Goal: Task Accomplishment & Management: Use online tool/utility

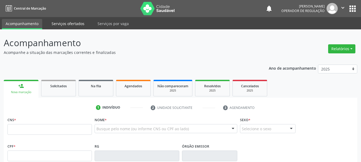
click at [72, 21] on link "Serviços ofertados" at bounding box center [68, 23] width 40 height 9
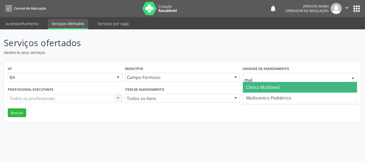
click at [264, 87] on span "Clinica Multimed" at bounding box center [262, 87] width 33 height 6
type input "mul"
type input "poli"
drag, startPoint x: 267, startPoint y: 85, endPoint x: 266, endPoint y: 91, distance: 6.2
click at [267, 85] on span "Policlínica Municipal" at bounding box center [266, 87] width 41 height 6
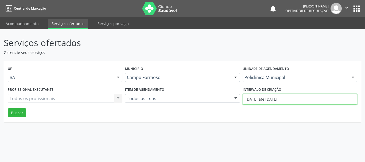
click at [266, 95] on input "01/09/2025 até 11/09/2025" at bounding box center [299, 99] width 115 height 11
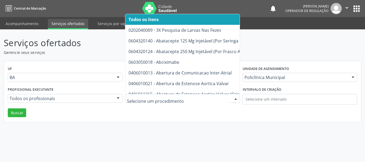
drag, startPoint x: 158, startPoint y: 96, endPoint x: 107, endPoint y: 93, distance: 51.1
click at [158, 97] on input "text" at bounding box center [178, 101] width 102 height 11
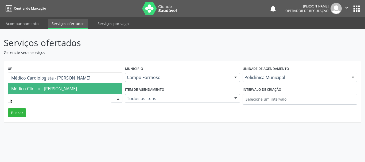
type input "ita"
click at [92, 86] on span "Médico Clínico - Italo Goncalves da Silva" at bounding box center [65, 88] width 114 height 11
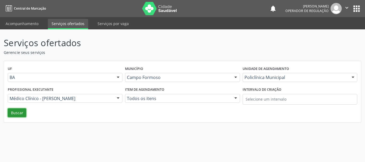
click at [25, 111] on button "Buscar" at bounding box center [17, 112] width 18 height 9
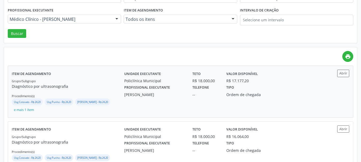
scroll to position [80, 0]
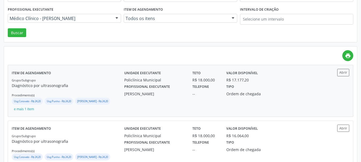
click at [187, 96] on div "Profissional executante Italo Goncalves da Silva" at bounding box center [154, 90] width 68 height 14
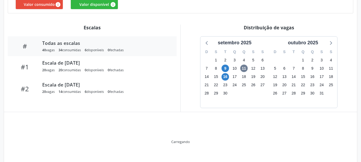
scroll to position [139, 0]
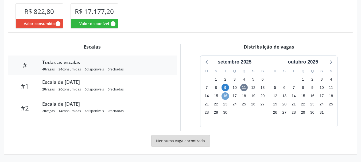
click at [225, 93] on span "16" at bounding box center [224, 95] width 7 height 7
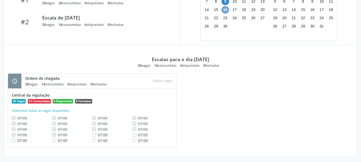
scroll to position [228, 0]
